Goal: Find specific page/section: Find specific page/section

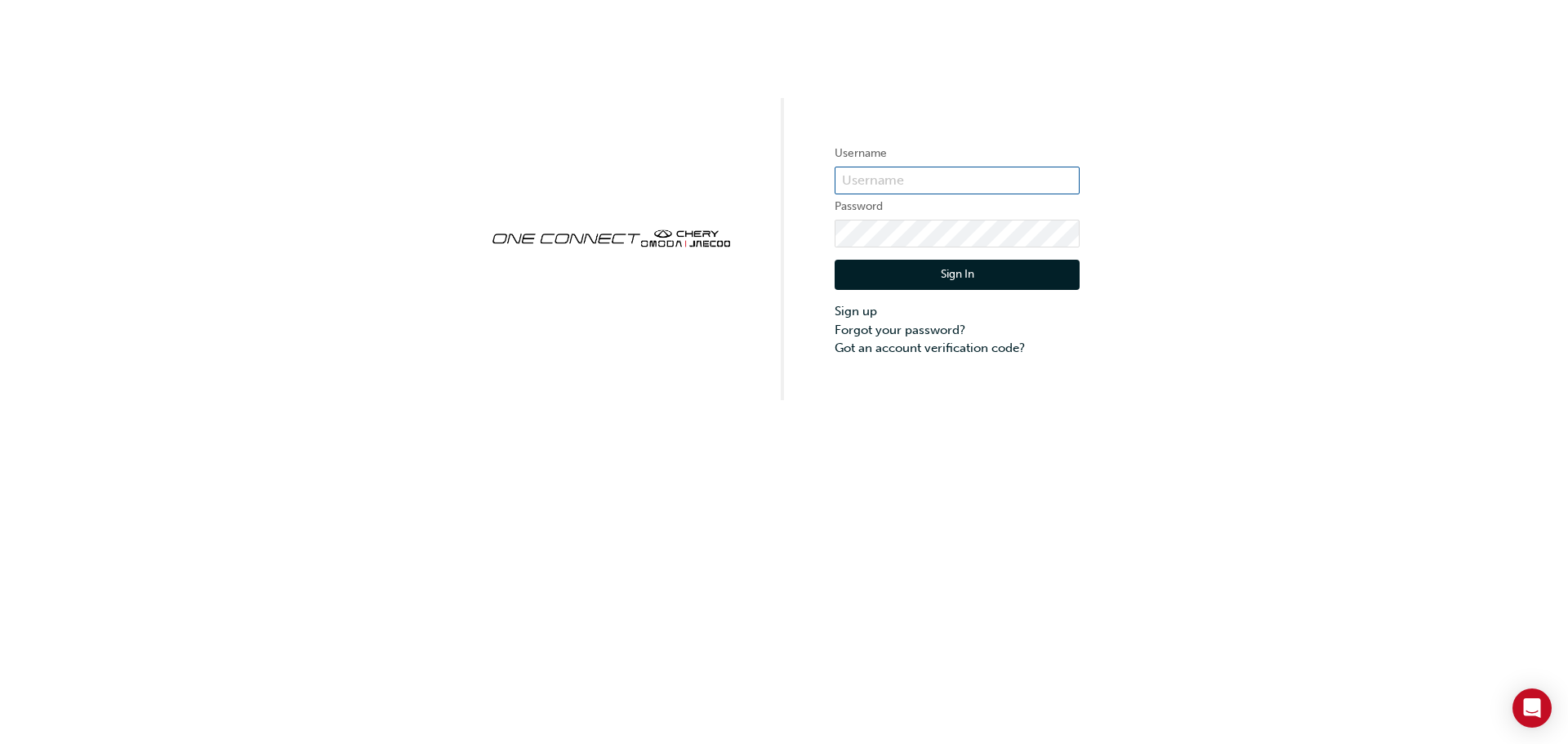
click at [849, 173] on input "text" at bounding box center [957, 181] width 245 height 28
type input "CHNZ0132"
click at [942, 276] on button "Sign In" at bounding box center [957, 275] width 245 height 31
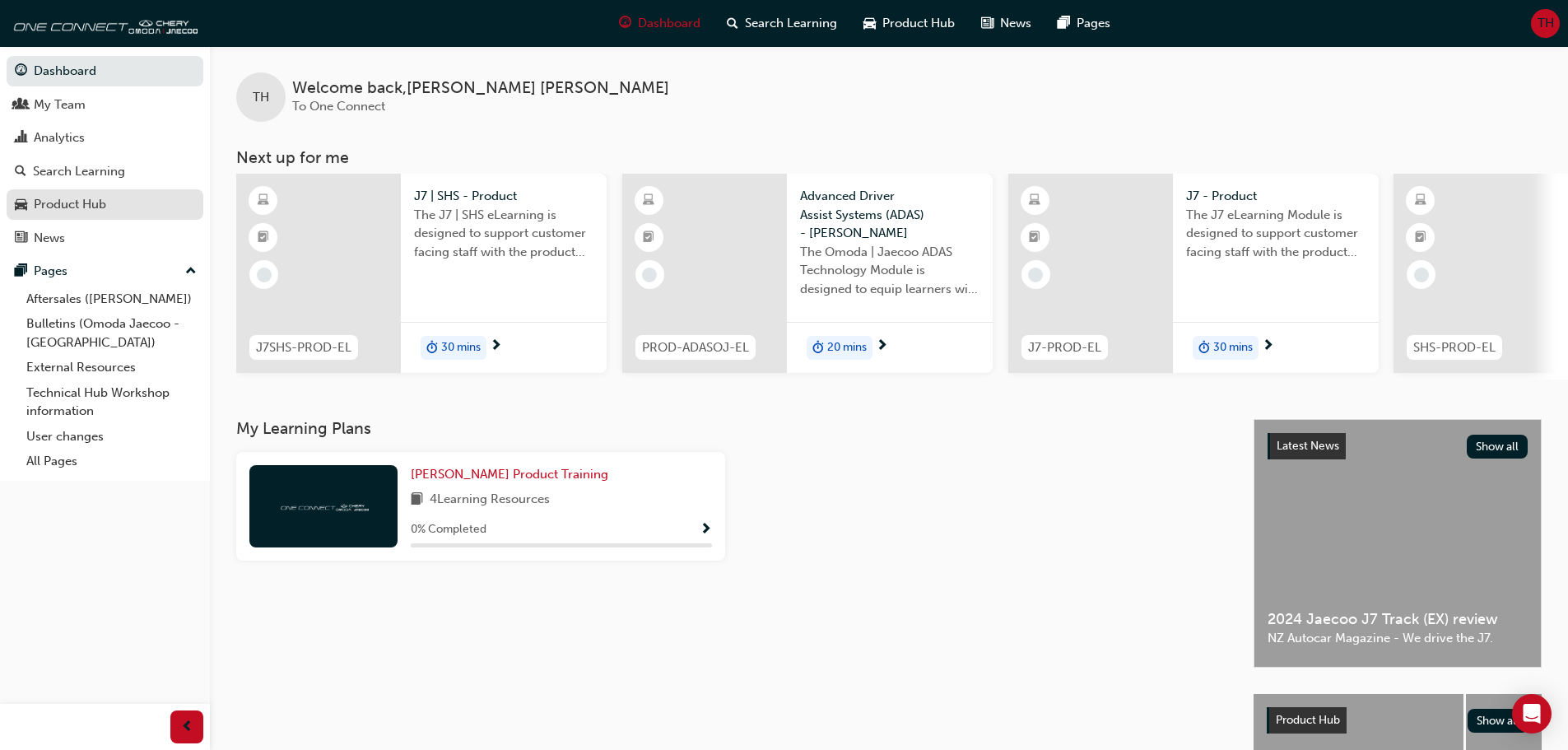
click at [90, 201] on div "Product Hub" at bounding box center [70, 205] width 73 height 19
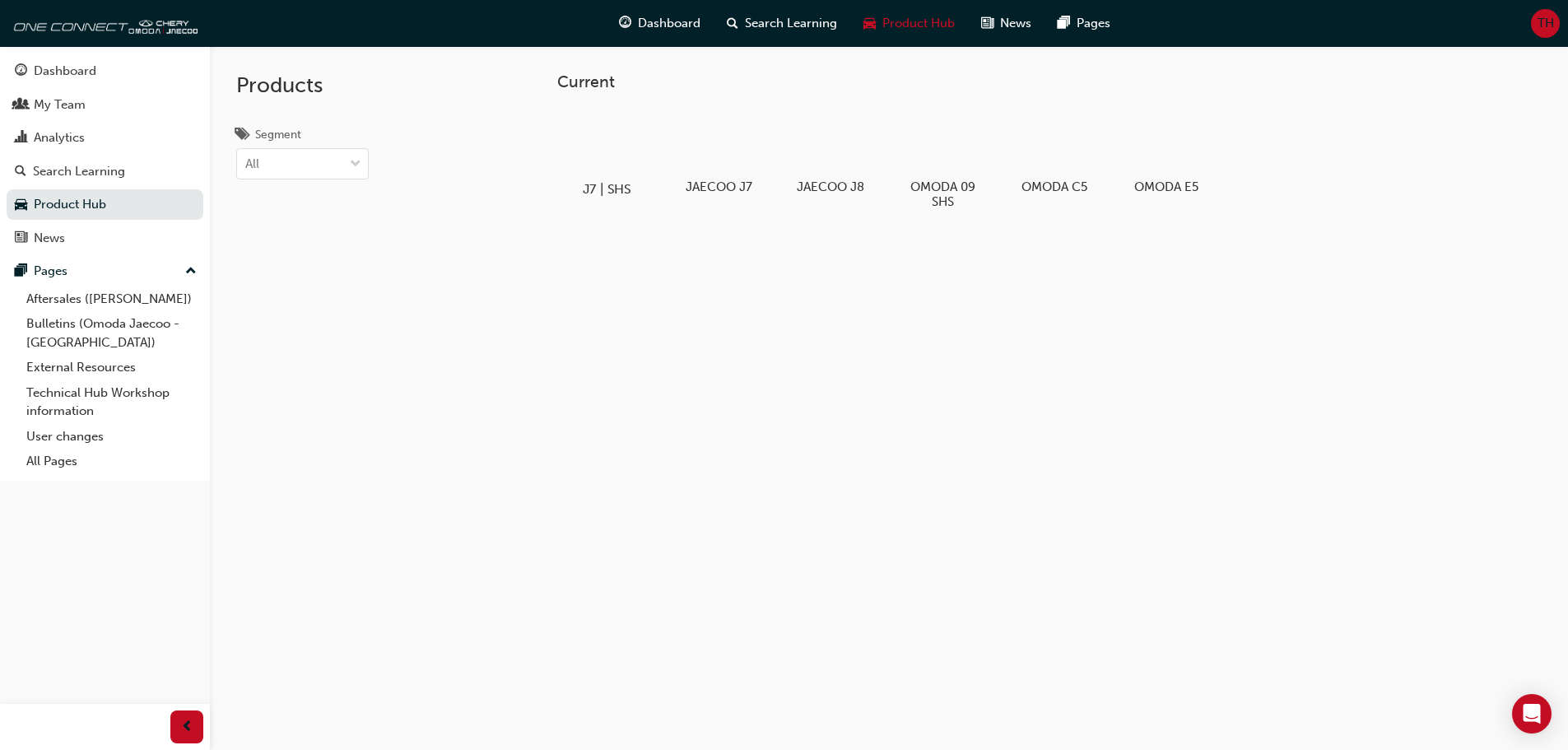
click at [616, 148] on div at bounding box center [606, 141] width 91 height 66
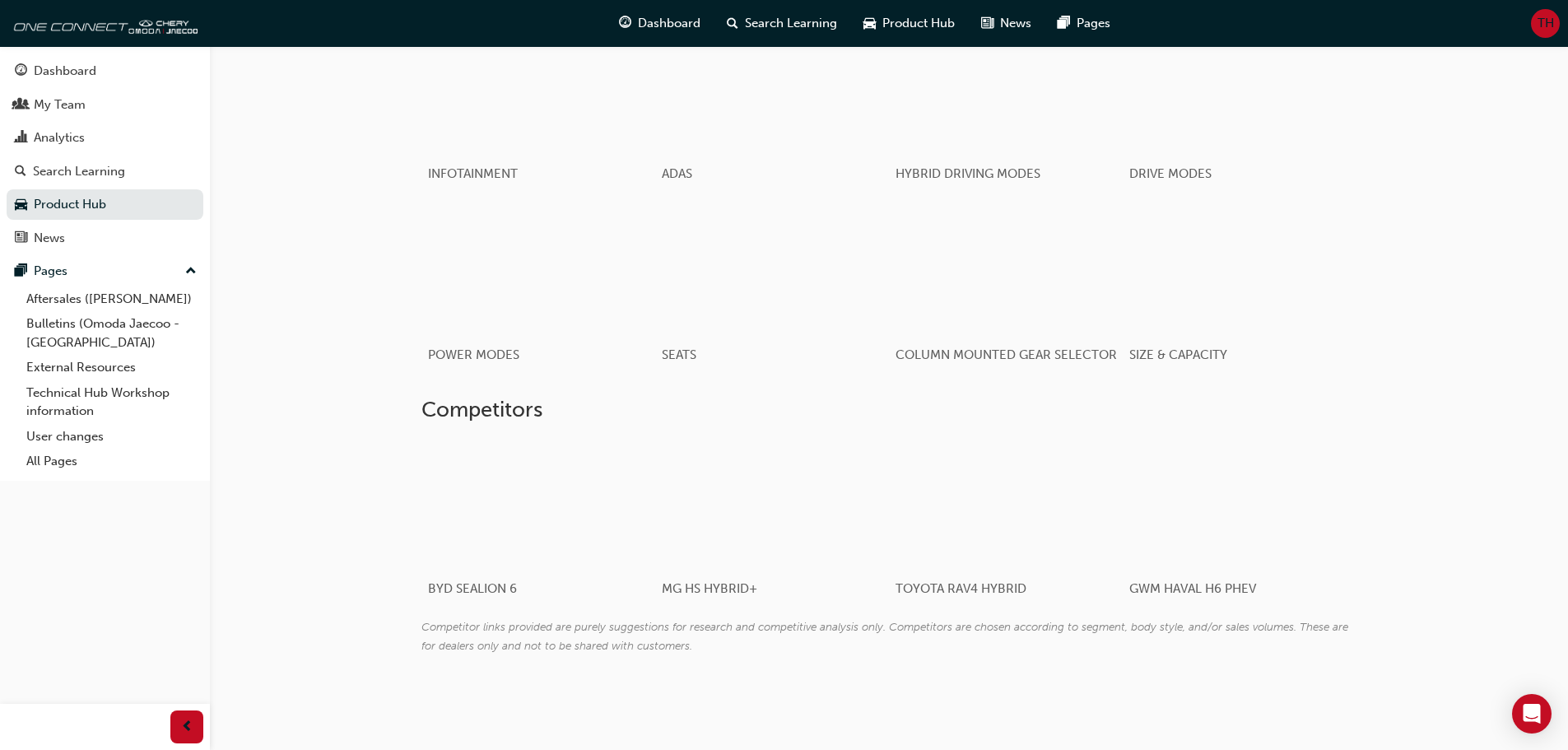
scroll to position [2060, 0]
click at [113, 401] on link "Technical Hub Workshop information" at bounding box center [112, 403] width 184 height 44
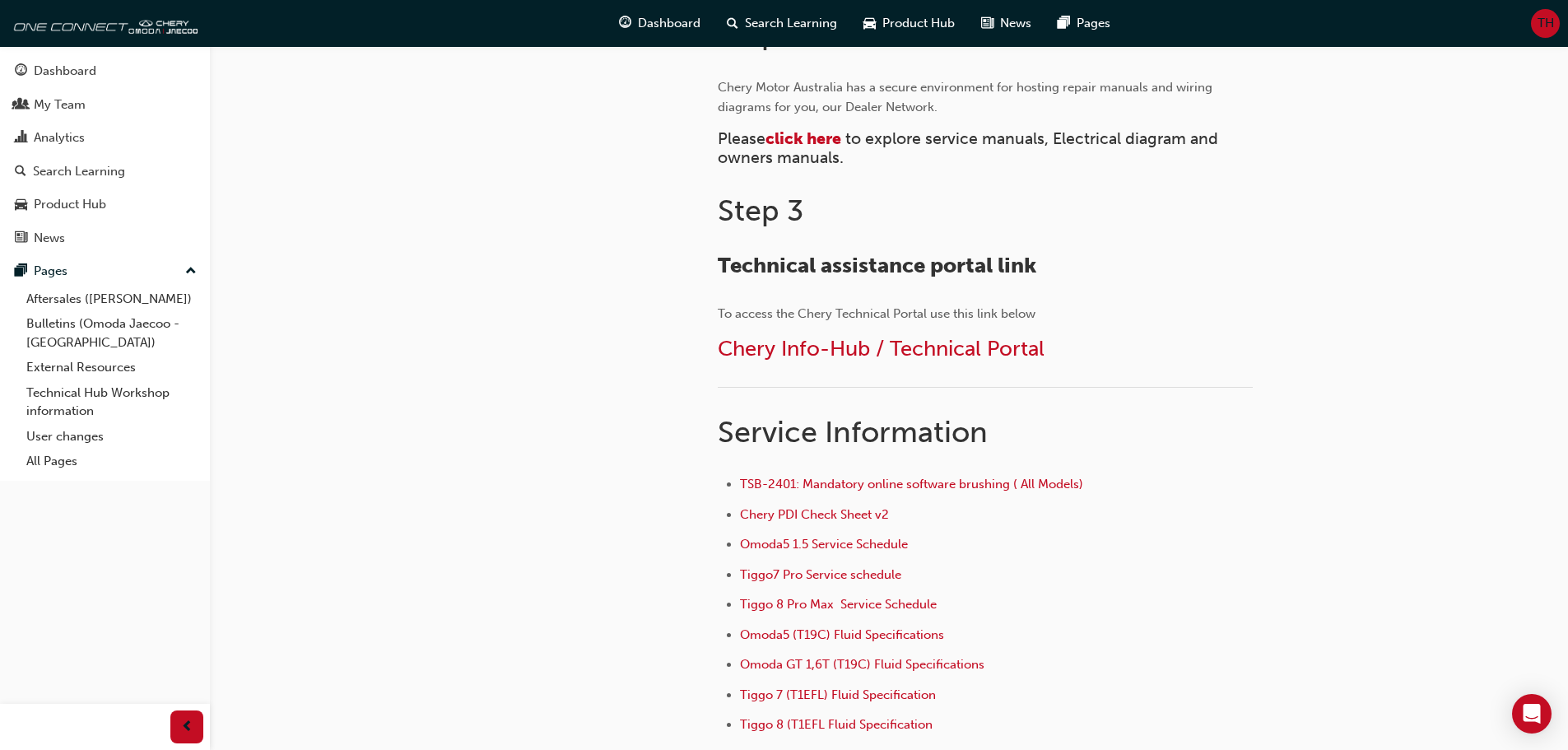
scroll to position [664, 0]
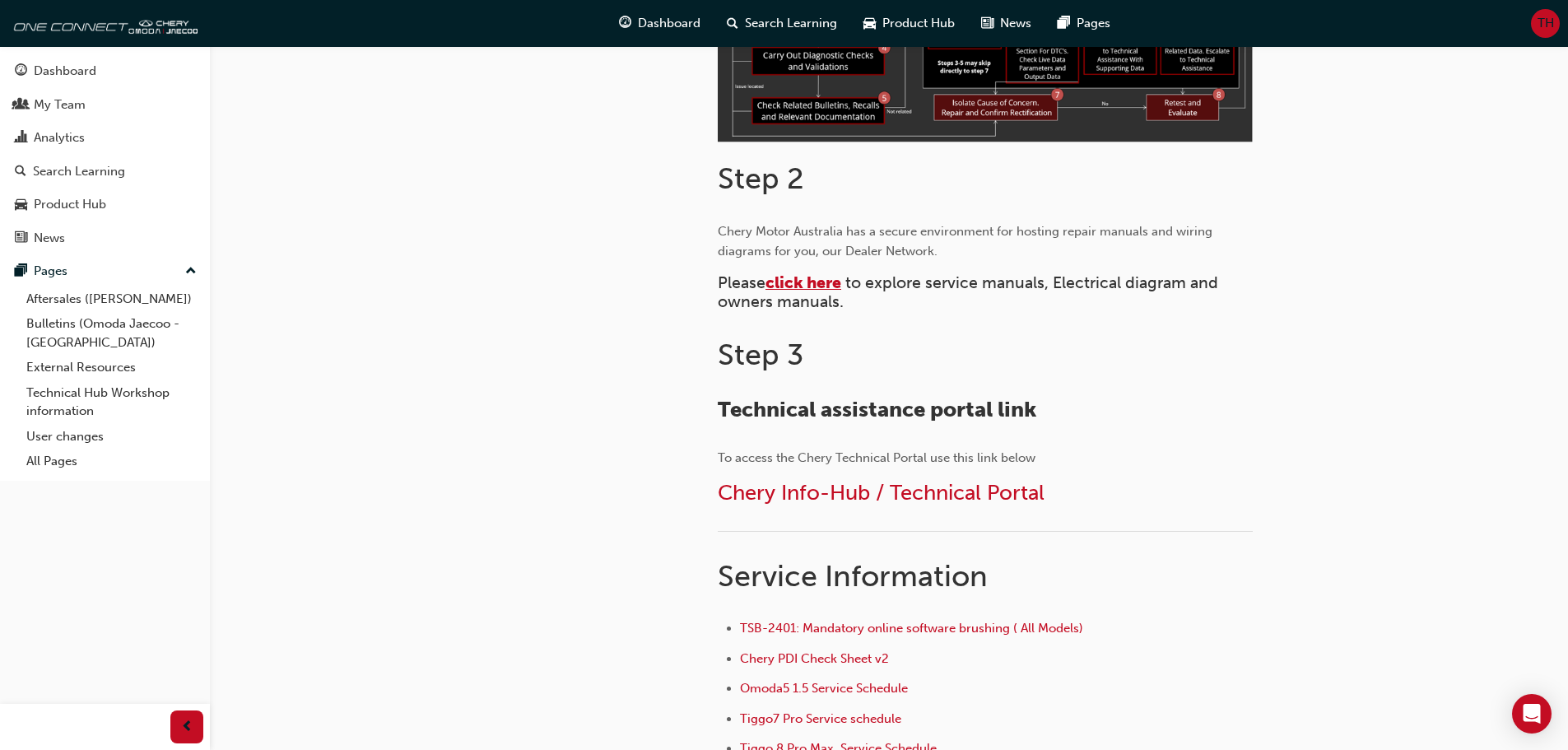
click at [836, 280] on span "click here" at bounding box center [803, 283] width 76 height 19
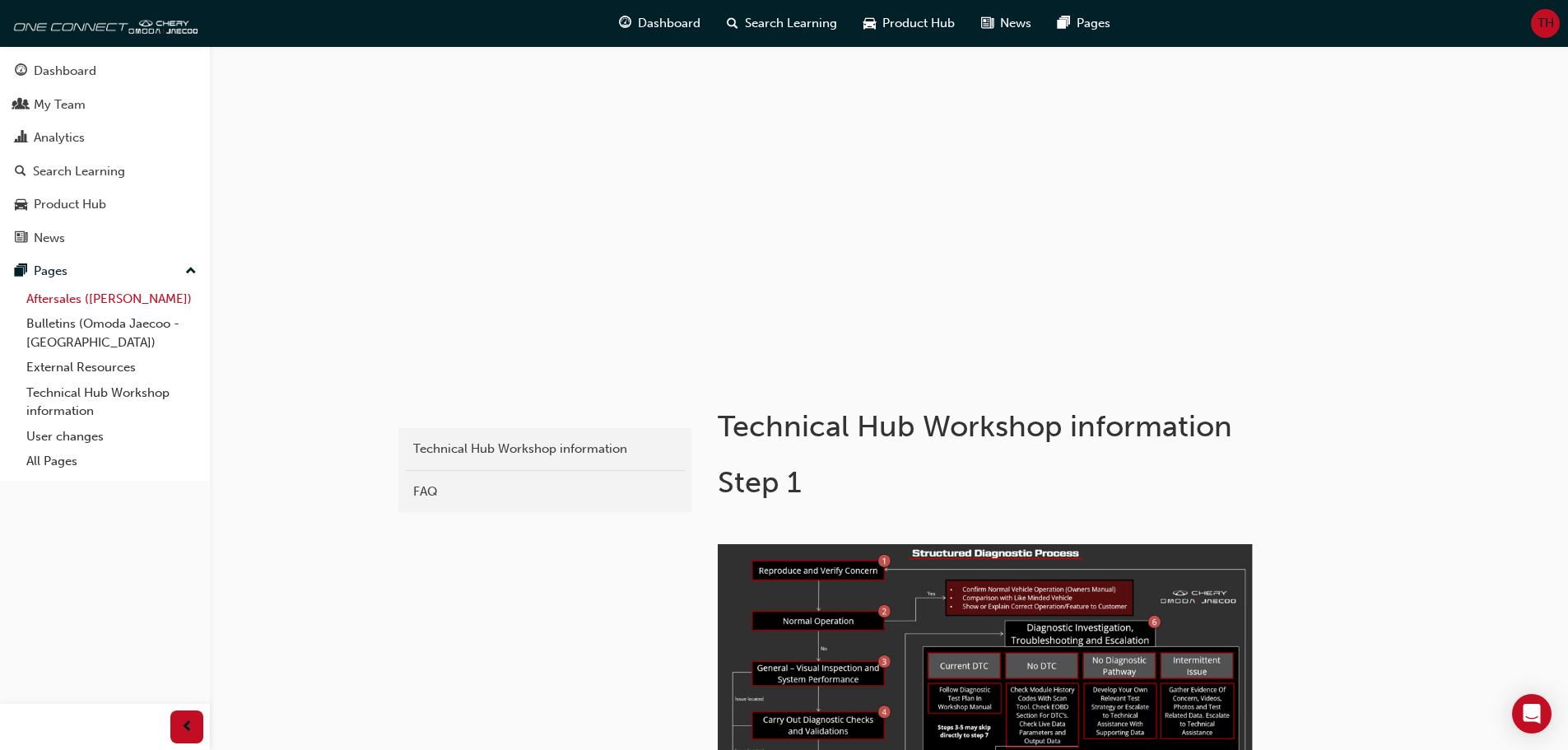
click at [96, 304] on link "Aftersales ([PERSON_NAME])" at bounding box center [112, 298] width 184 height 25
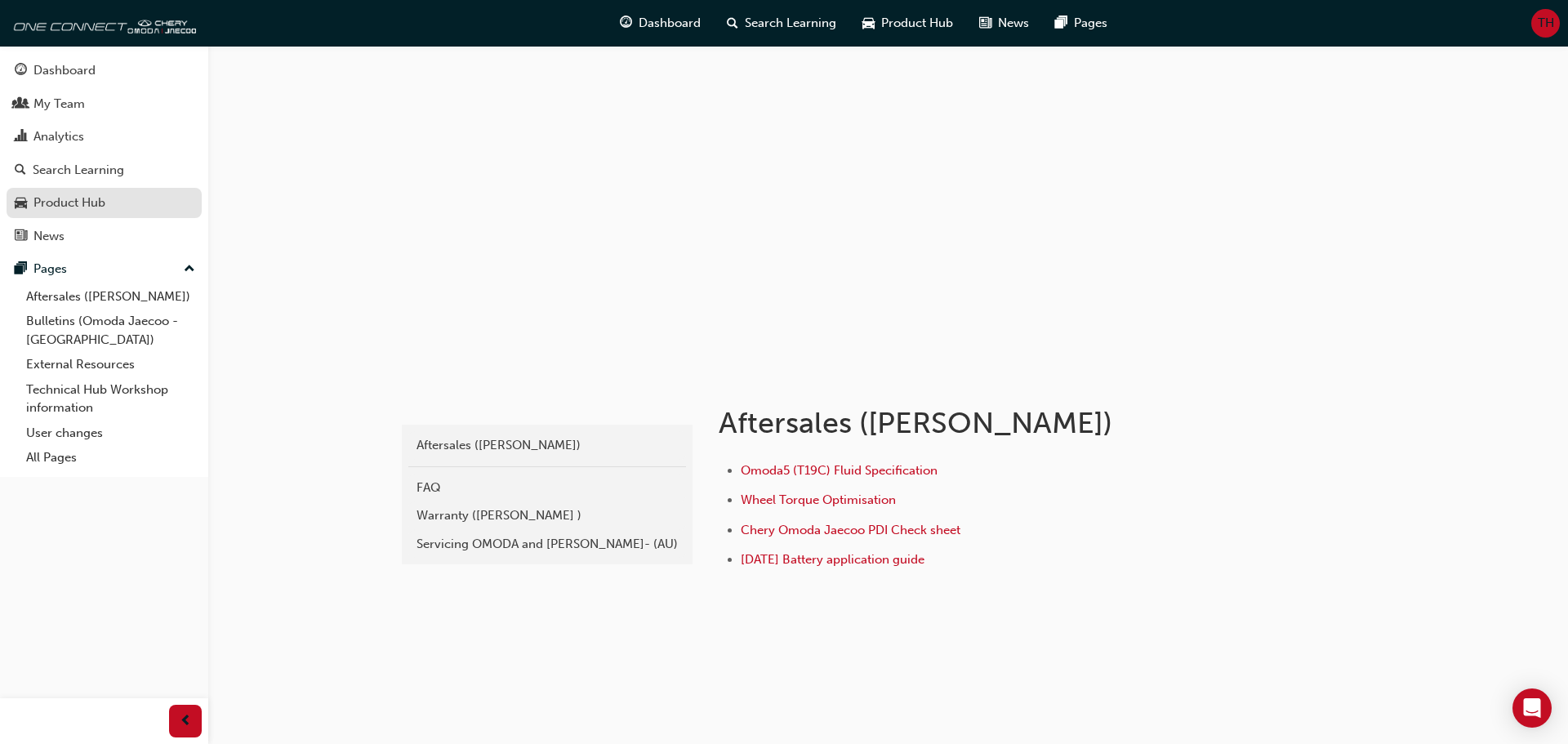
click at [71, 206] on div "Product Hub" at bounding box center [69, 203] width 72 height 19
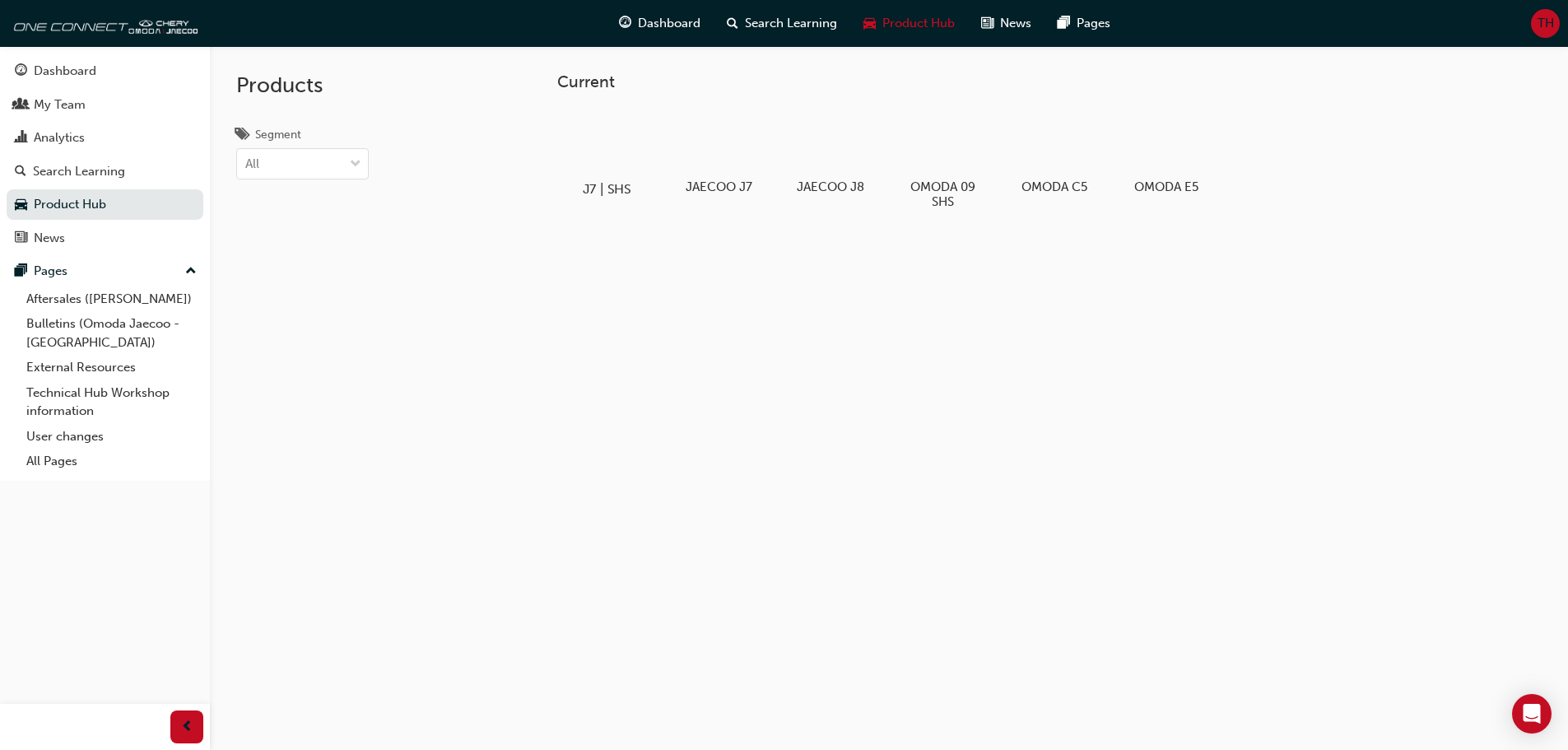
click at [620, 160] on div at bounding box center [606, 141] width 91 height 66
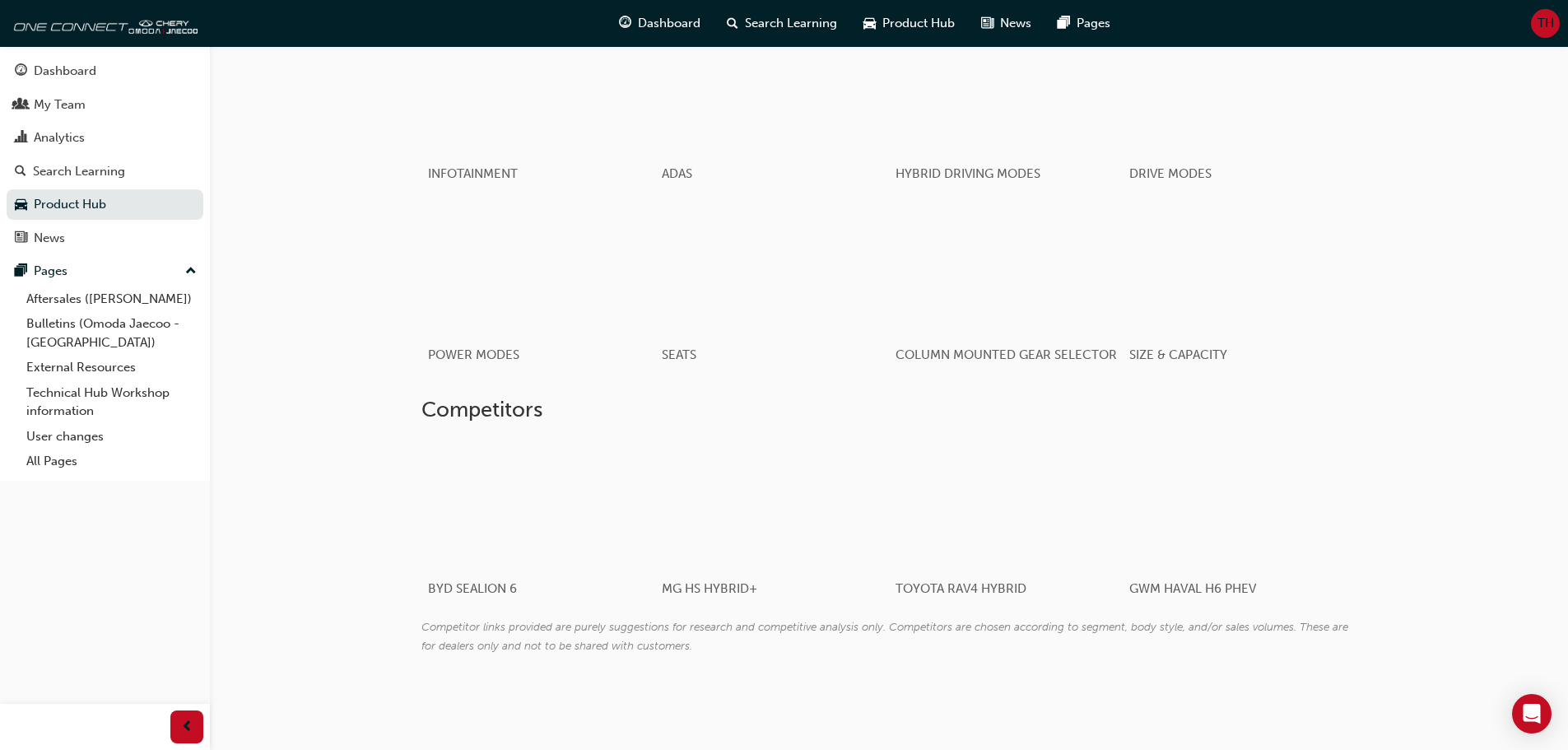
scroll to position [2060, 0]
click at [64, 468] on link "All Pages" at bounding box center [112, 461] width 184 height 25
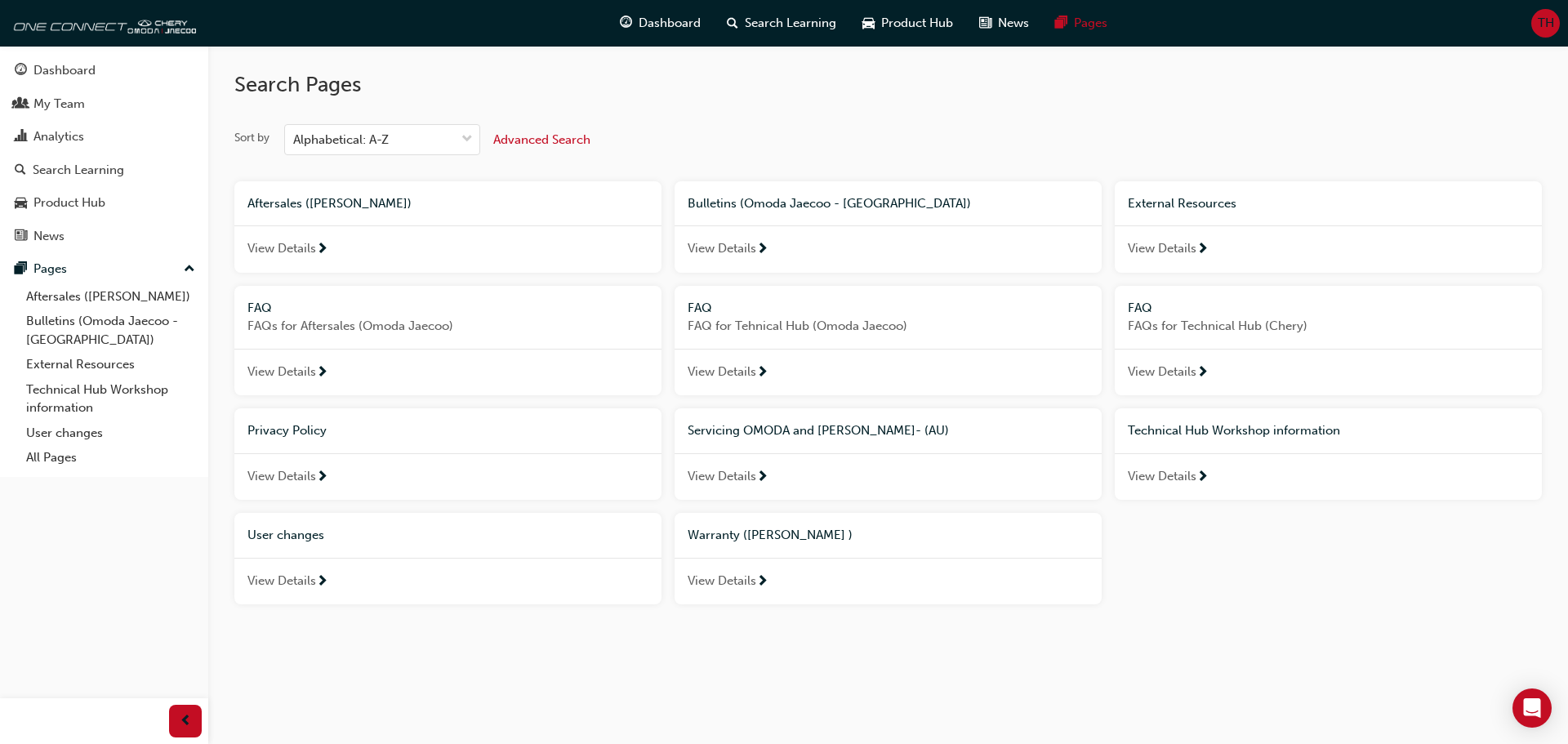
click at [761, 371] on span "next-icon" at bounding box center [762, 373] width 12 height 15
